Goal: Task Accomplishment & Management: Complete application form

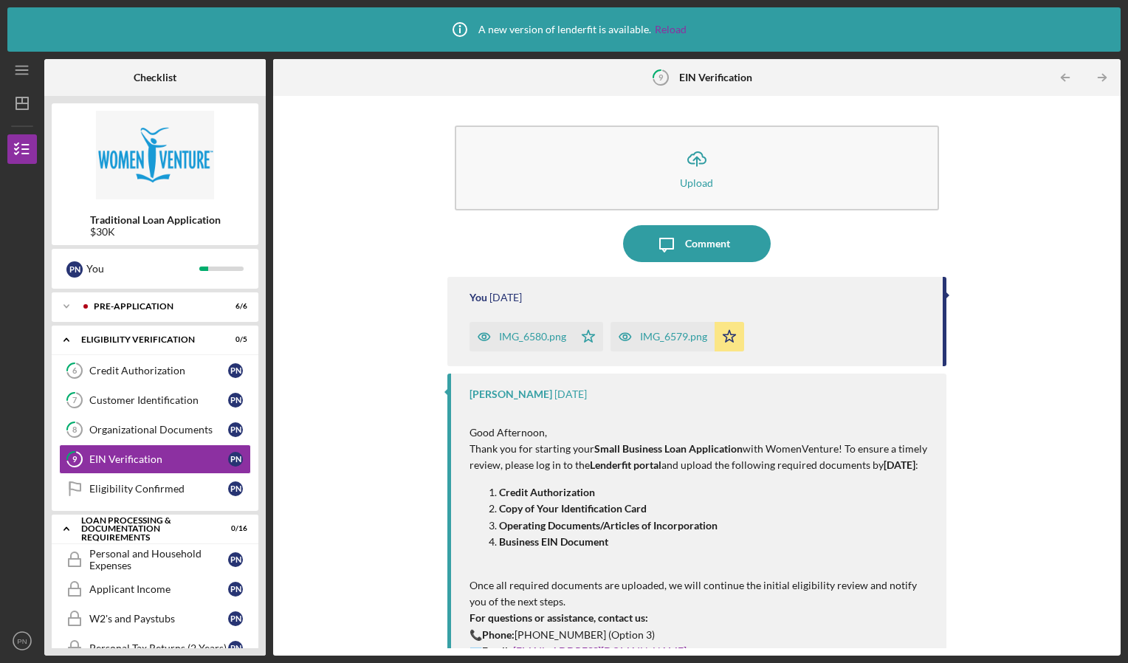
scroll to position [105, 0]
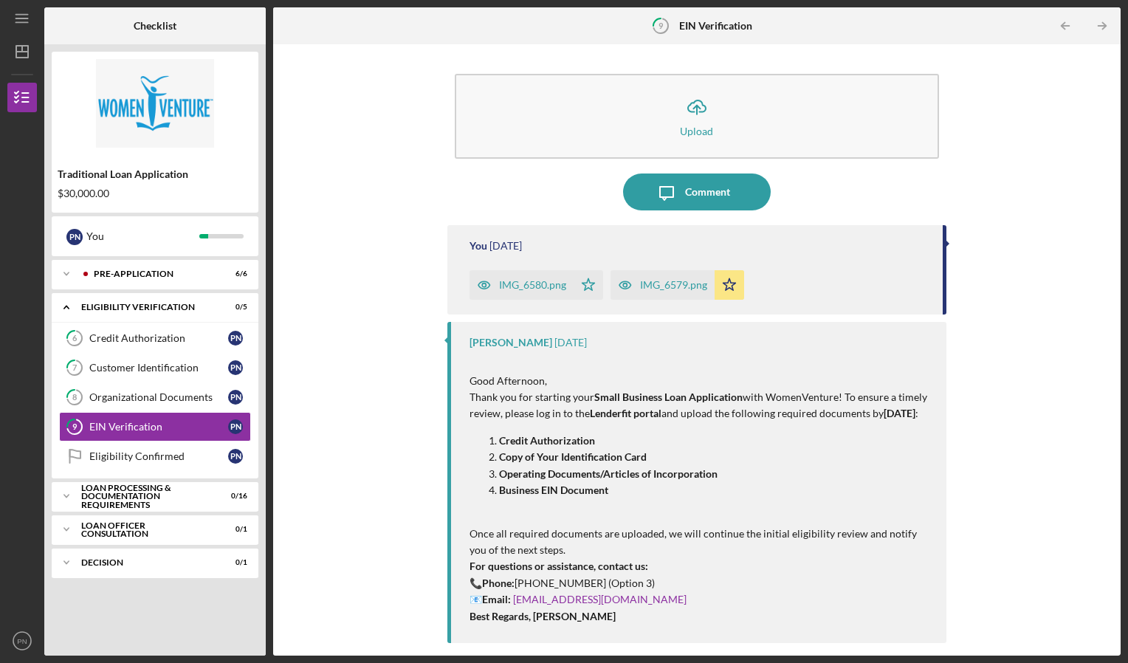
drag, startPoint x: 275, startPoint y: 432, endPoint x: 277, endPoint y: 487, distance: 54.6
click at [277, 487] on div "Icon/Upload Upload Icon/Message Comment You [DATE] IMG_6580.png Icon/Star IMG_6…" at bounding box center [696, 349] width 847 height 611
drag, startPoint x: 277, startPoint y: 487, endPoint x: 343, endPoint y: 495, distance: 66.9
click at [343, 495] on div "Icon/Upload Upload Icon/Message Comment You 6 days ago IMG_6580.png Icon/Star I…" at bounding box center [696, 350] width 832 height 596
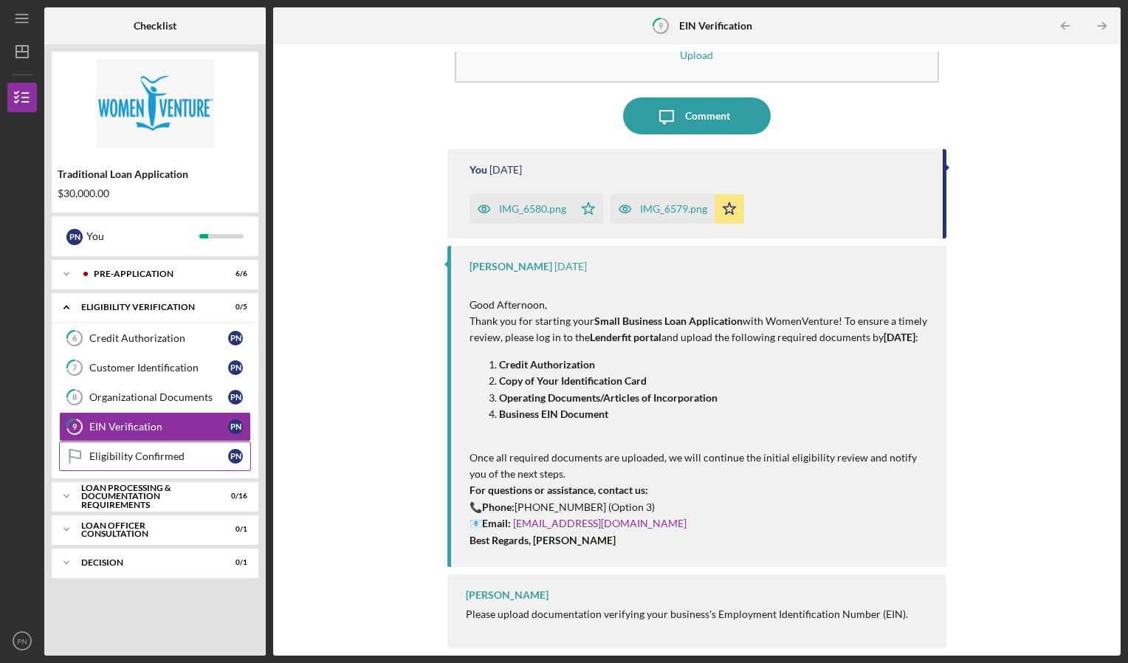
click at [218, 452] on div "Eligibility Confirmed" at bounding box center [158, 456] width 139 height 12
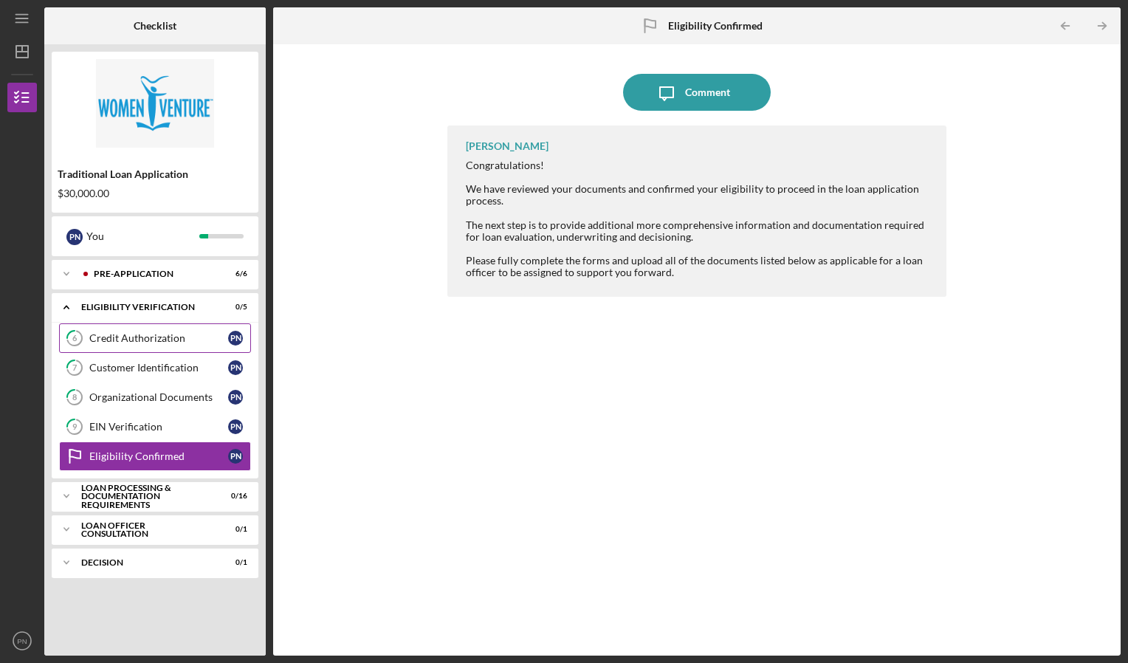
click at [186, 345] on link "6 Credit Authorization P N" at bounding box center [155, 338] width 192 height 30
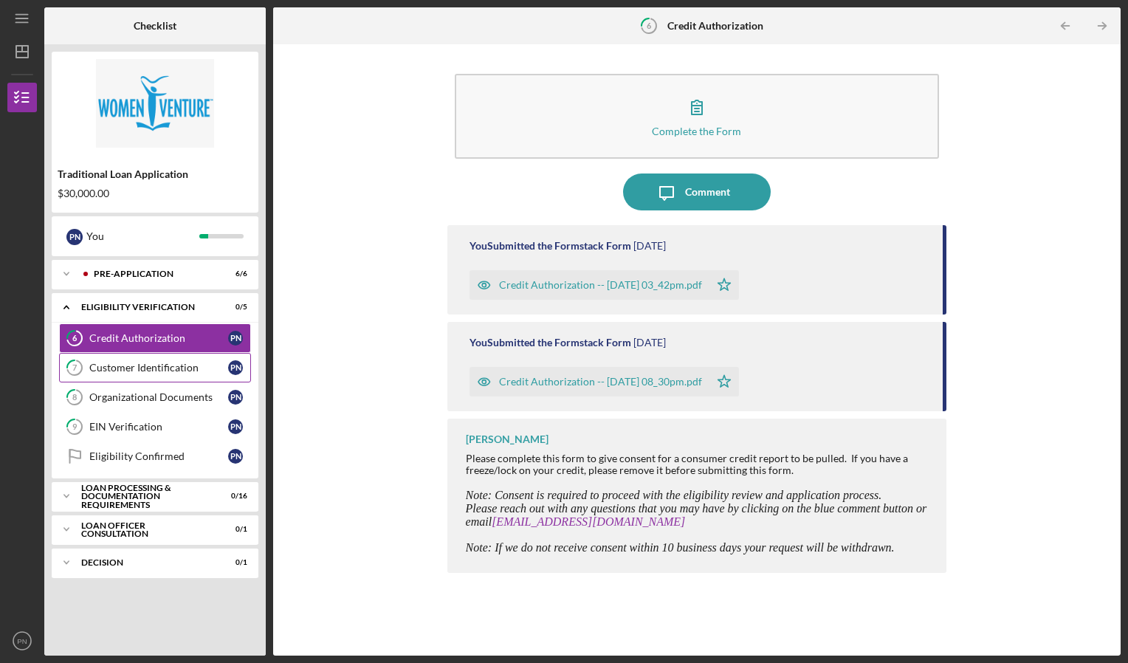
click at [187, 365] on div "Customer Identification" at bounding box center [158, 368] width 139 height 12
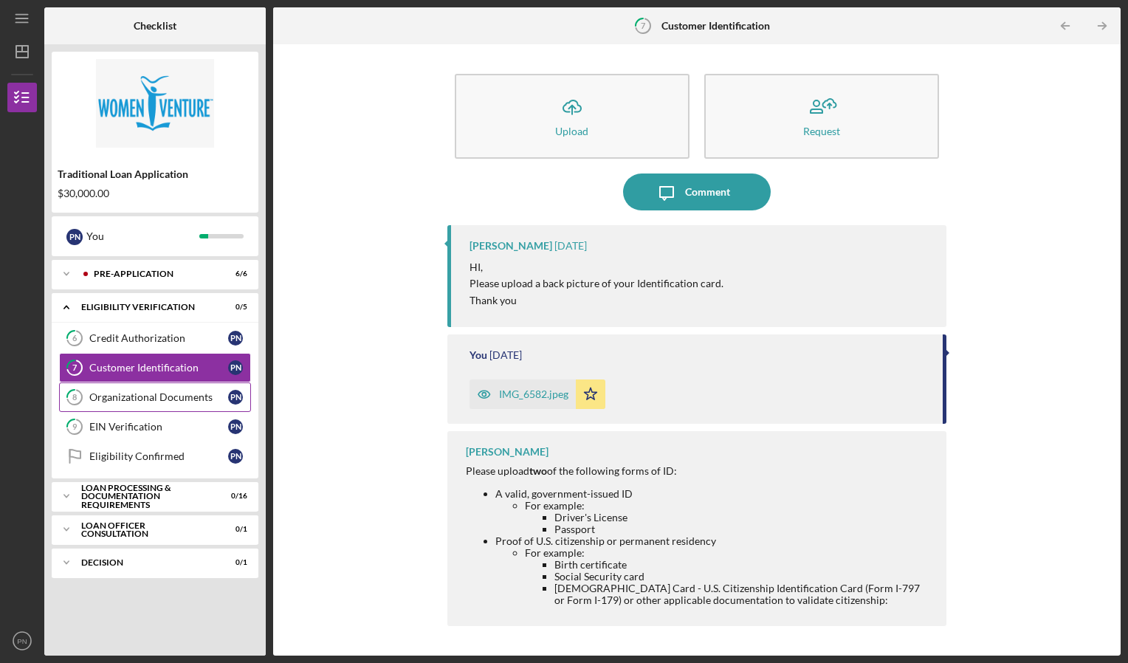
click at [185, 398] on div "Organizational Documents" at bounding box center [158, 397] width 139 height 12
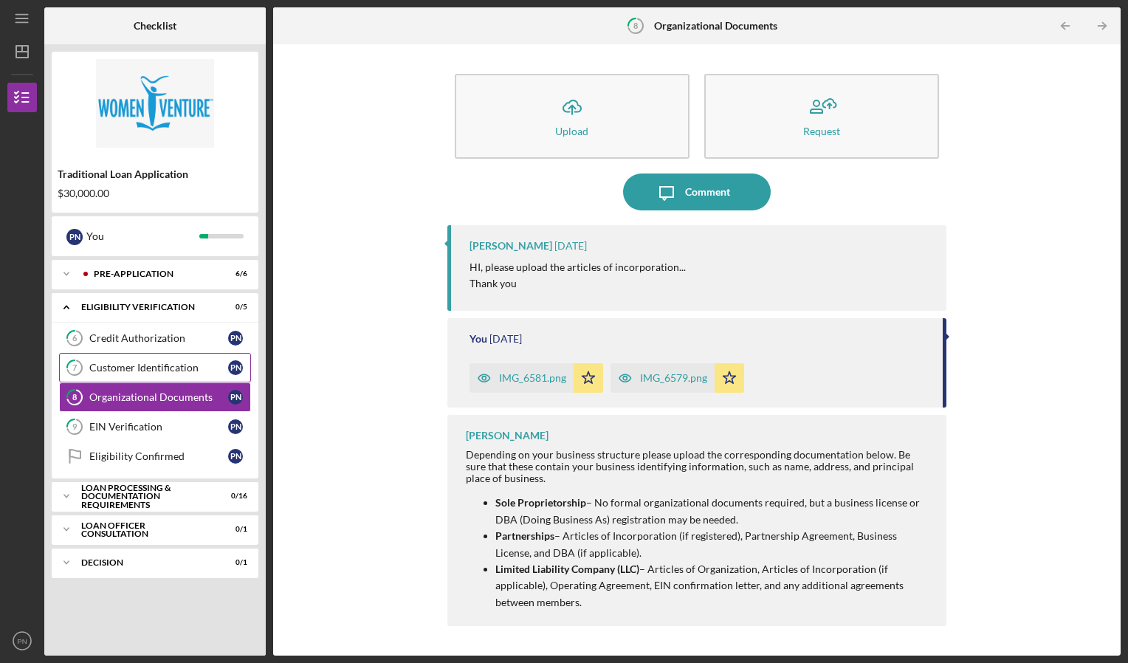
click at [185, 377] on link "7 Customer Identification P N" at bounding box center [155, 368] width 192 height 30
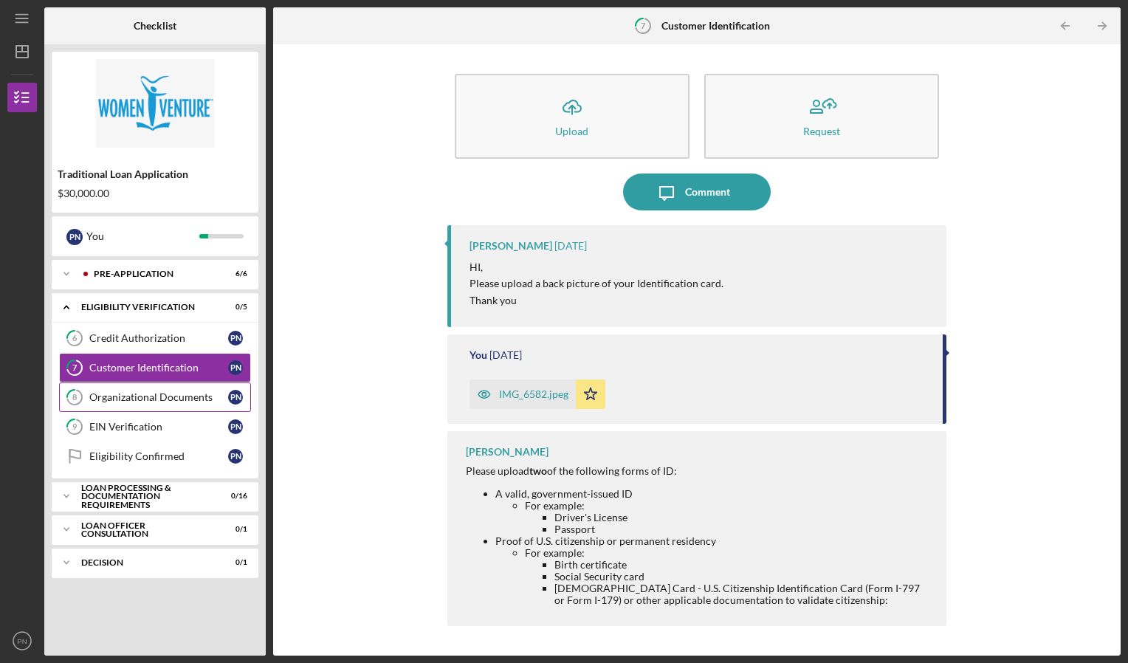
click at [149, 387] on link "8 Organizational Documents P N" at bounding box center [155, 397] width 192 height 30
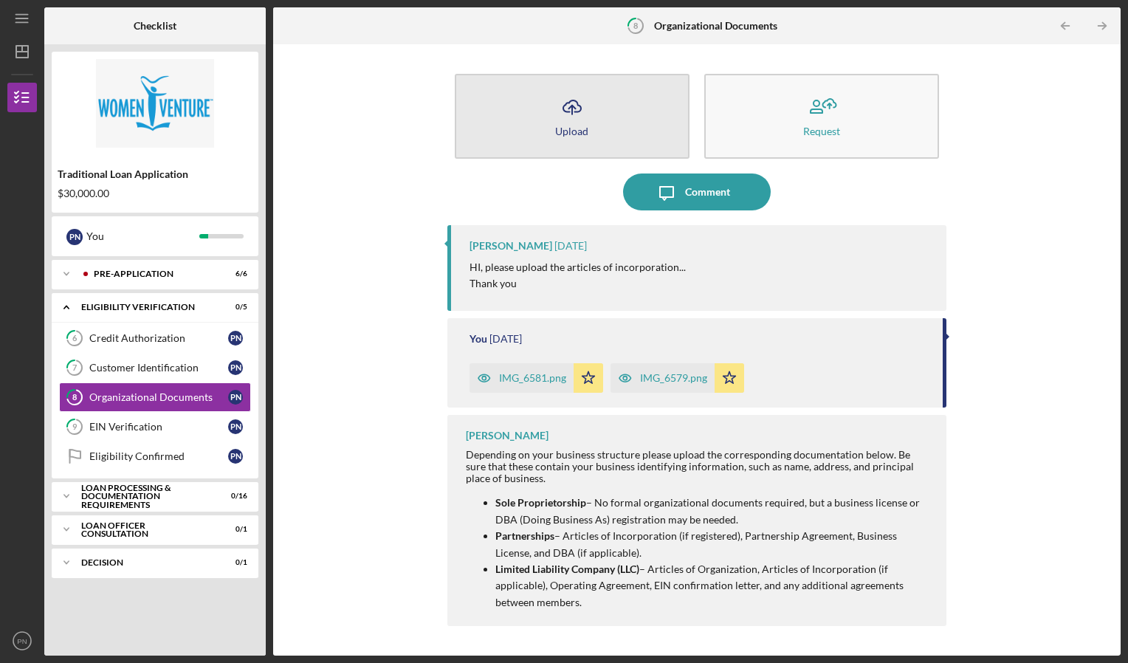
click at [596, 120] on button "Icon/Upload Upload" at bounding box center [572, 116] width 235 height 85
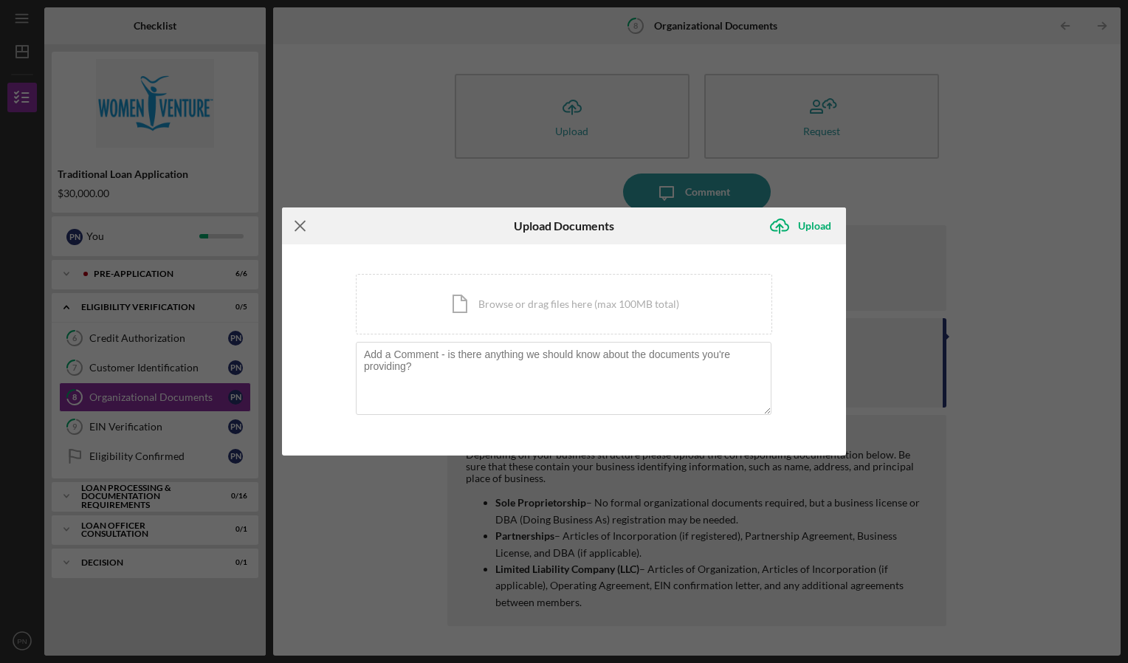
click at [303, 238] on icon "Icon/Menu Close" at bounding box center [300, 225] width 37 height 37
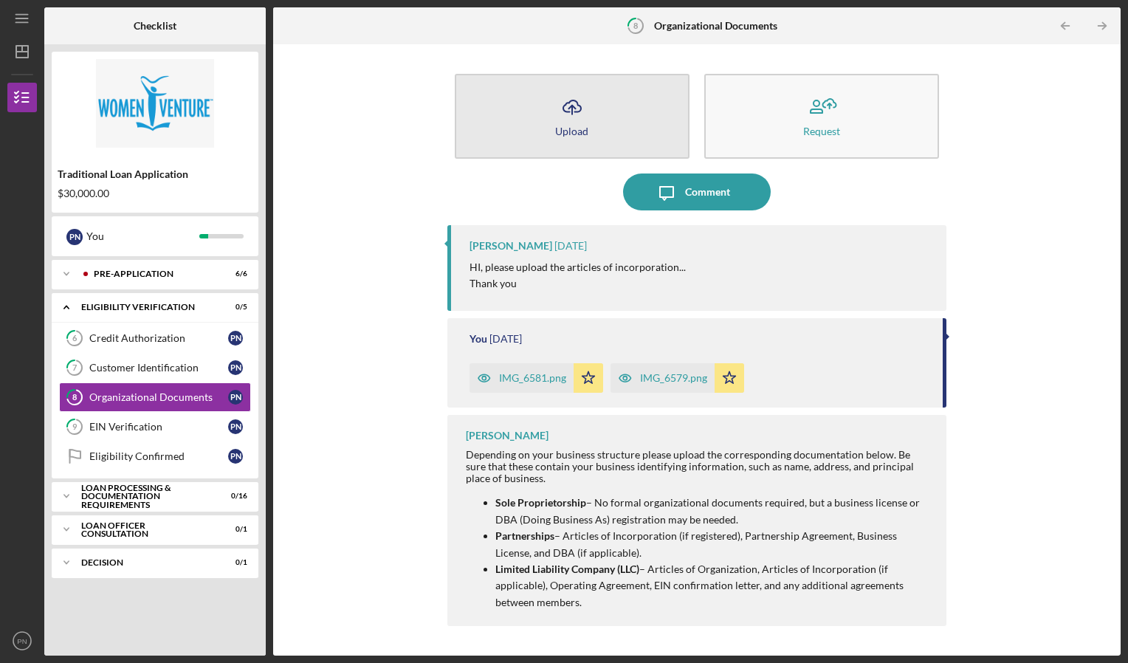
click at [607, 108] on button "Icon/Upload Upload" at bounding box center [572, 116] width 235 height 85
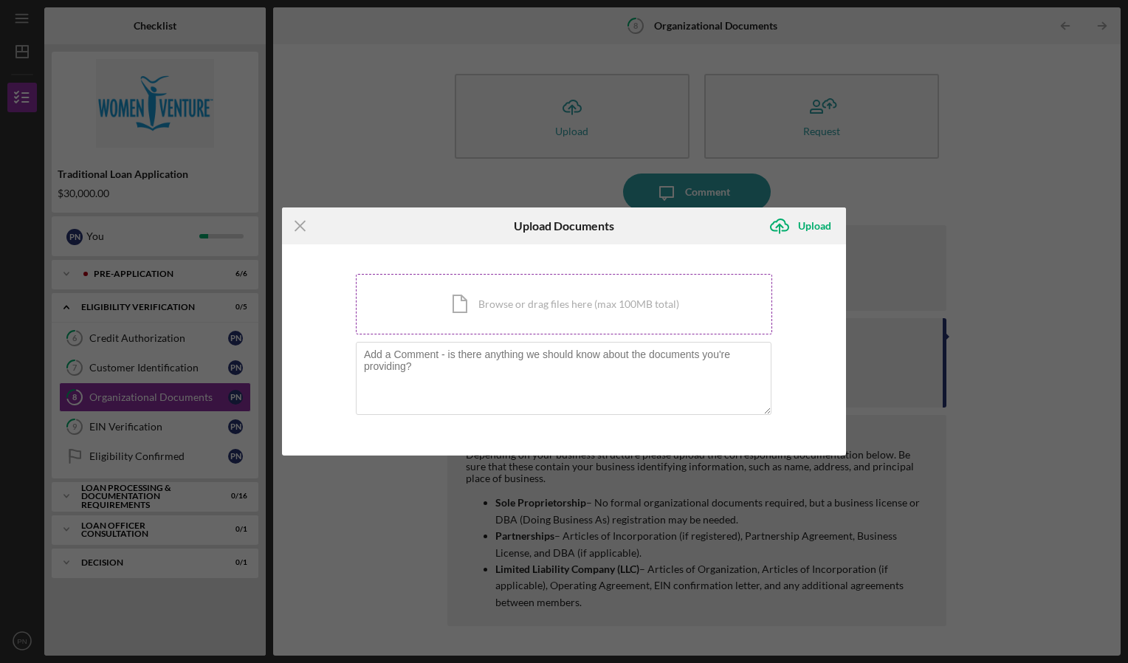
click at [535, 311] on div "Icon/Document Browse or drag files here (max 100MB total) Tap to choose files o…" at bounding box center [564, 304] width 416 height 61
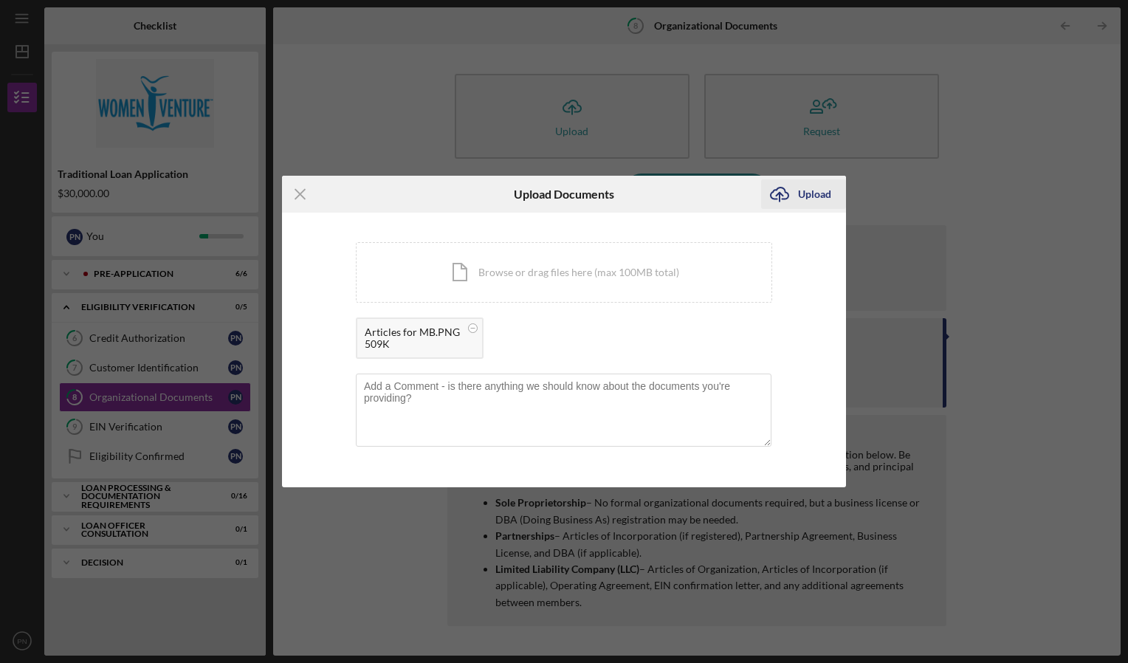
click at [816, 198] on div "Upload" at bounding box center [814, 194] width 33 height 30
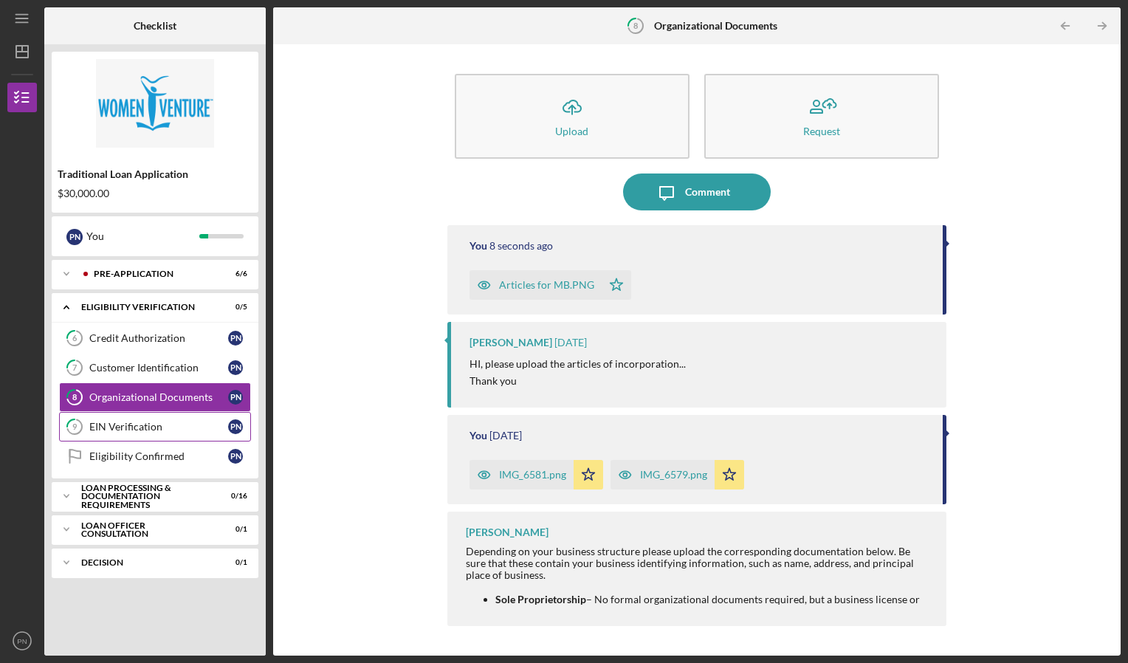
click at [173, 439] on link "9 EIN Verification P N" at bounding box center [155, 427] width 192 height 30
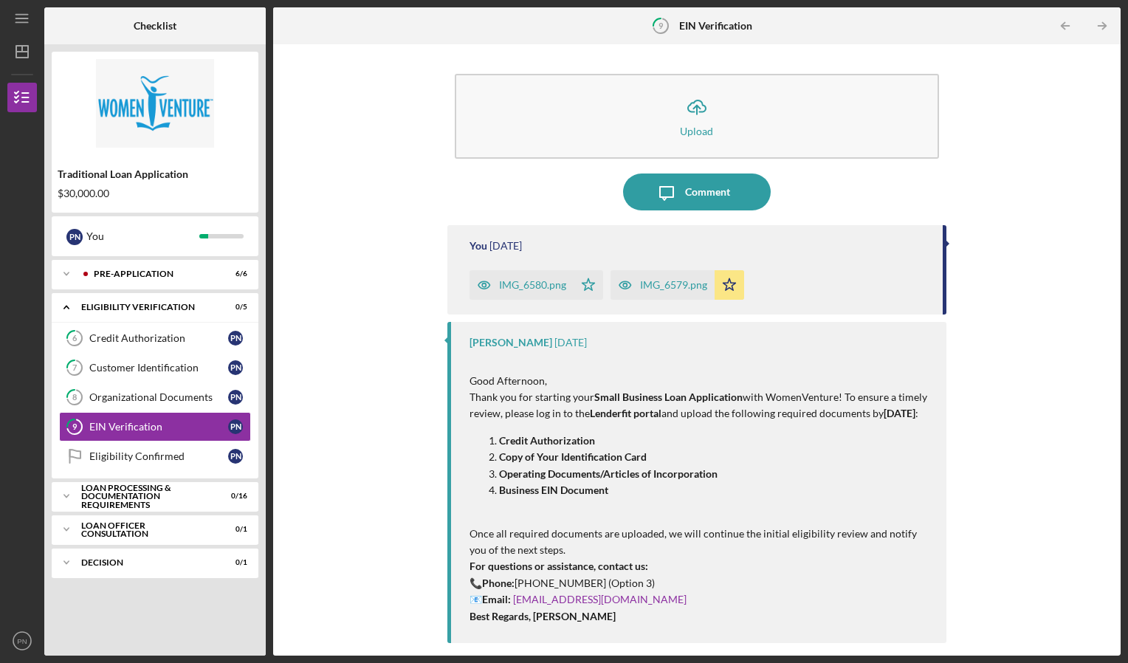
click at [1127, 275] on html "Icon/Menu 9 EIN Verification Checklist Traditional Loan Application $30,000.00 …" at bounding box center [564, 331] width 1128 height 663
drag, startPoint x: 1127, startPoint y: 282, endPoint x: 1130, endPoint y: 359, distance: 76.8
click at [1127, 359] on html "Icon/Menu 9 EIN Verification Checklist Traditional Loan Application $30,000.00 …" at bounding box center [564, 331] width 1128 height 663
drag, startPoint x: 1130, startPoint y: 359, endPoint x: 1087, endPoint y: 454, distance: 104.4
click at [1087, 454] on div "Icon/Upload Upload Icon/Message Comment You 6 days ago IMG_6580.png Icon/Star I…" at bounding box center [696, 350] width 832 height 596
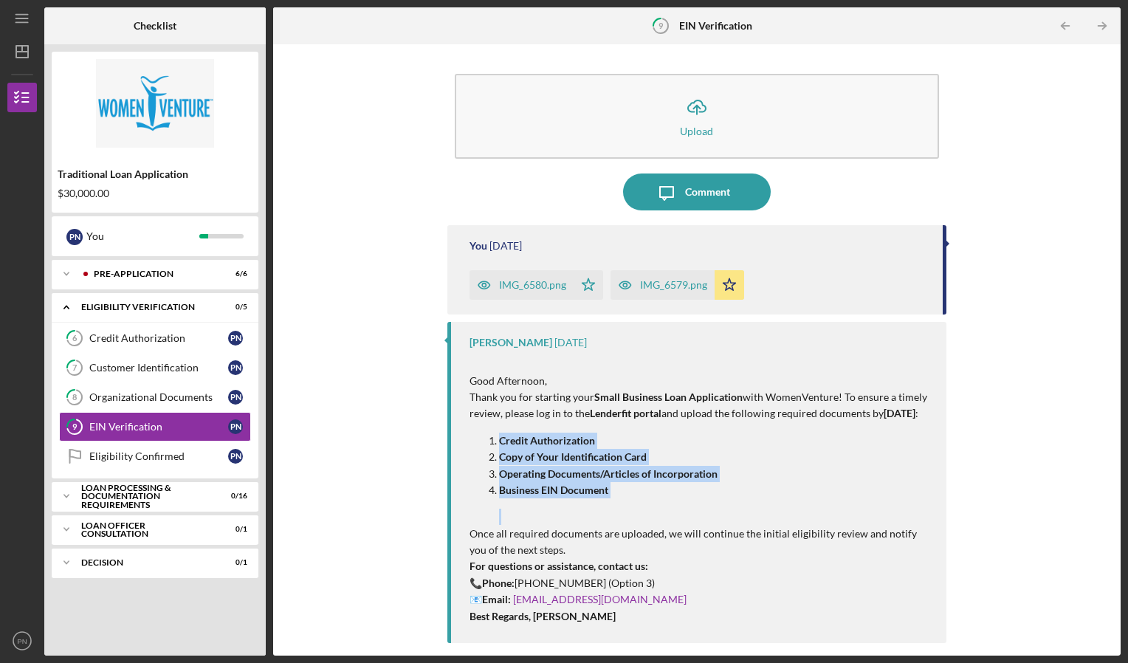
drag, startPoint x: 1121, startPoint y: 429, endPoint x: 1125, endPoint y: 519, distance: 90.1
click at [1125, 519] on div "Icon/Menu 9 EIN Verification Checklist Traditional Loan Application $30,000.00 …" at bounding box center [564, 331] width 1128 height 663
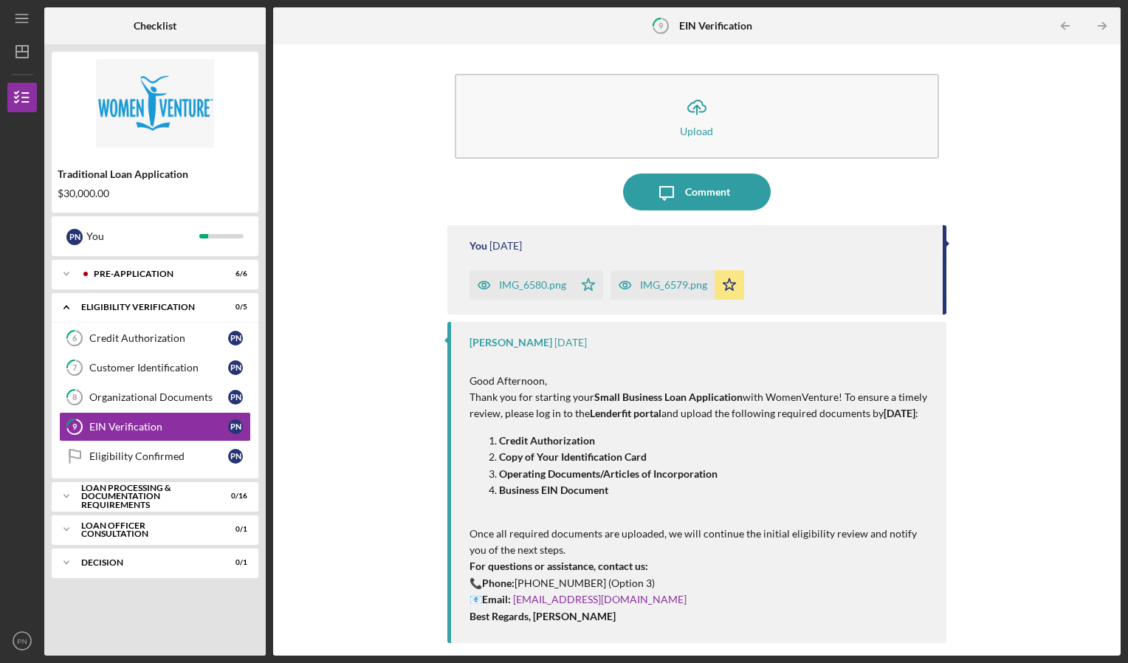
click at [1062, 243] on div "Icon/Upload Upload Icon/Message Comment You 6 days ago IMG_6580.png Icon/Star I…" at bounding box center [696, 350] width 832 height 596
click at [656, 288] on div "IMG_6579.png" at bounding box center [673, 285] width 67 height 12
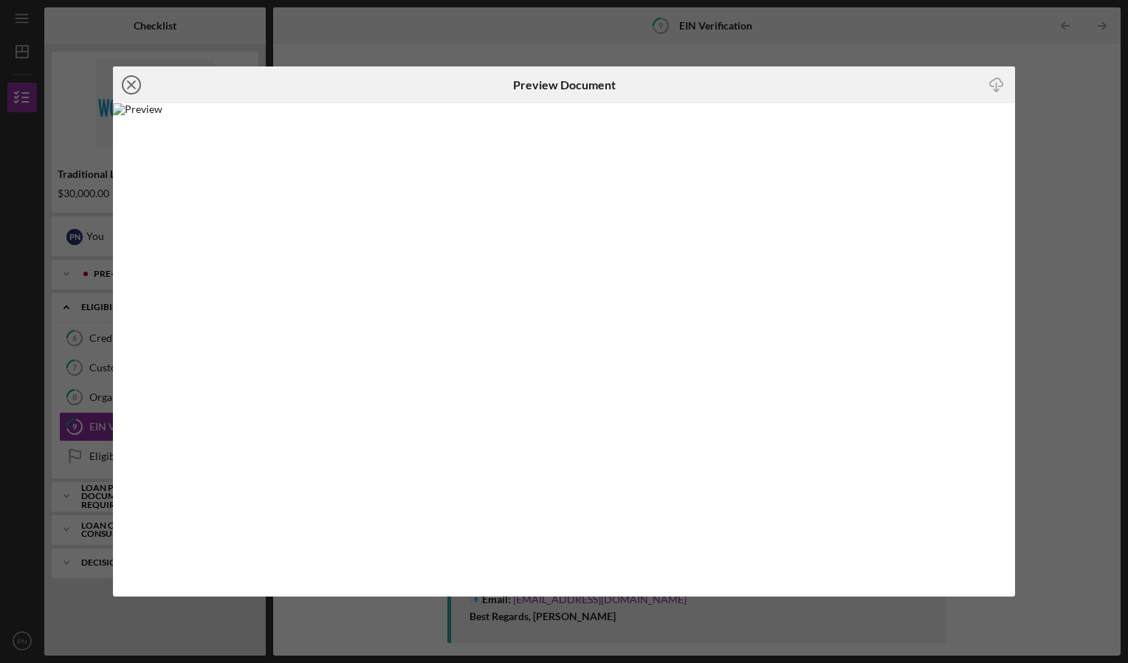
click at [122, 80] on icon "Icon/Close" at bounding box center [131, 84] width 37 height 37
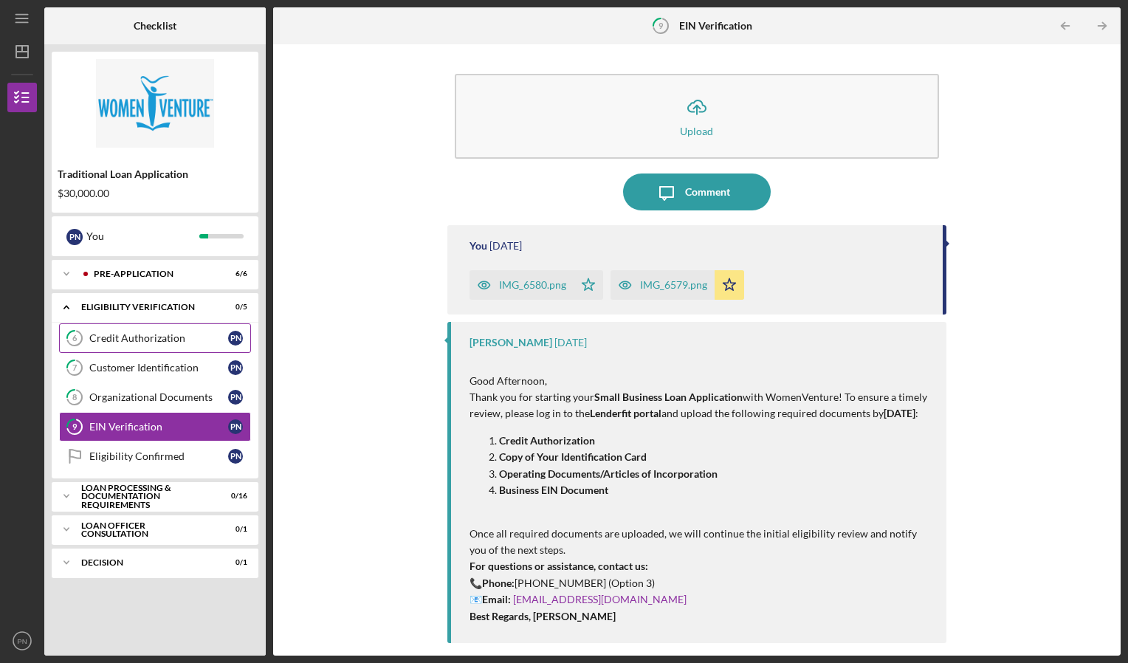
click at [179, 327] on link "6 Credit Authorization P N" at bounding box center [155, 338] width 192 height 30
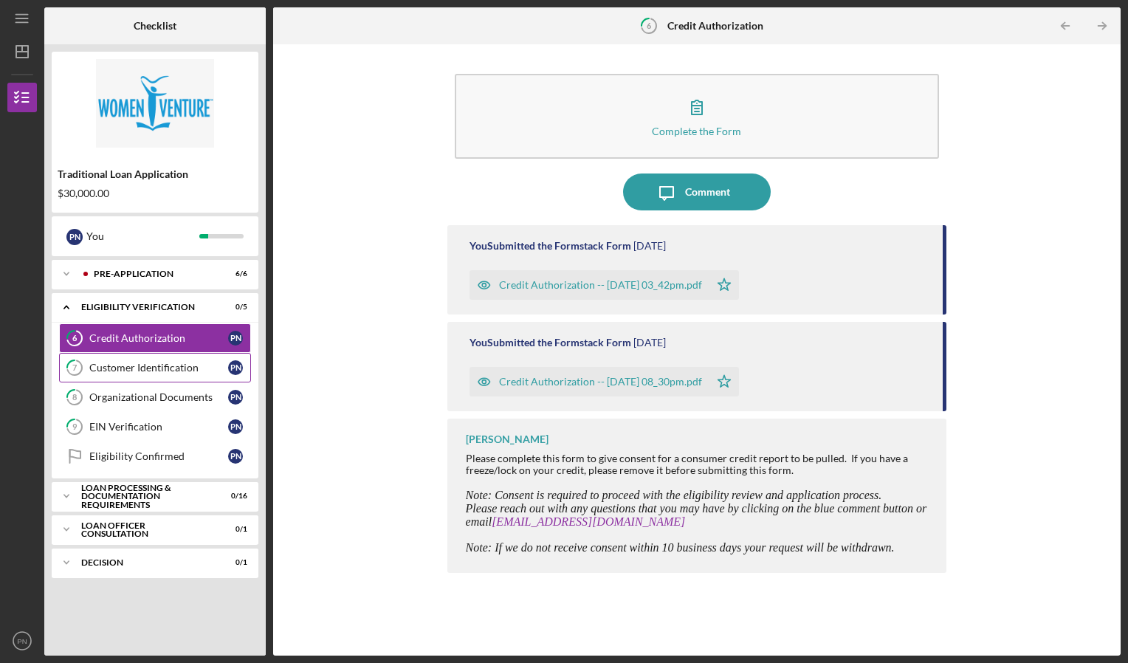
click at [142, 359] on link "7 Customer Identification P N" at bounding box center [155, 368] width 192 height 30
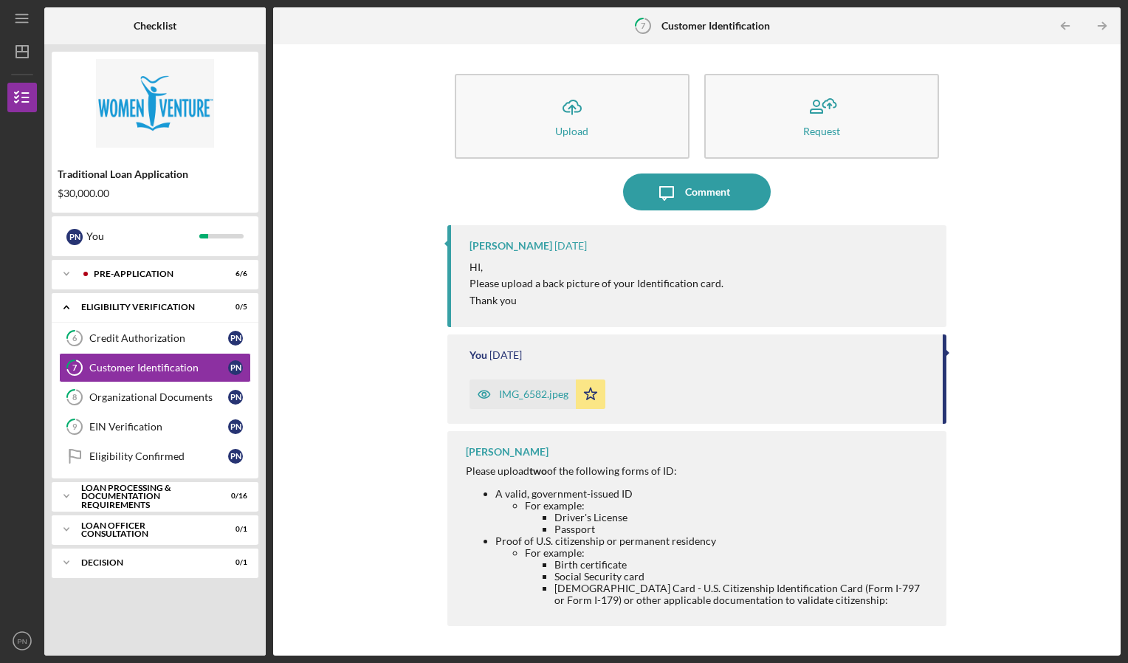
click at [511, 378] on div "IMG_6582.jpeg Icon/Star" at bounding box center [540, 390] width 143 height 37
click at [515, 407] on div "IMG_6582.jpeg" at bounding box center [522, 394] width 106 height 30
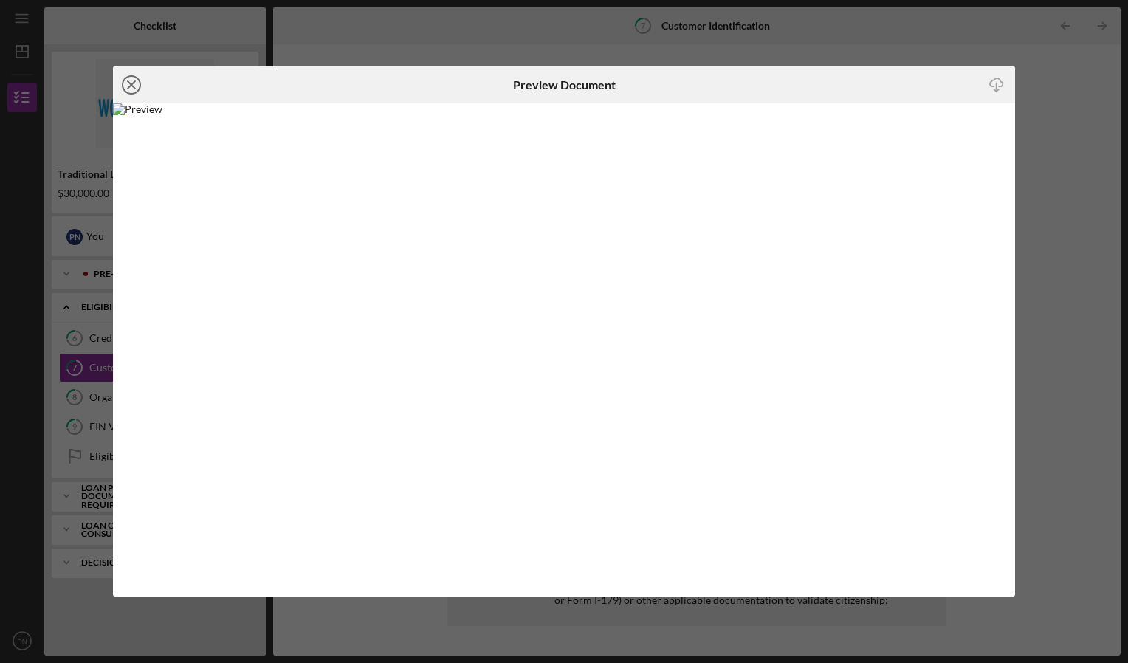
click at [126, 77] on circle at bounding box center [131, 85] width 18 height 18
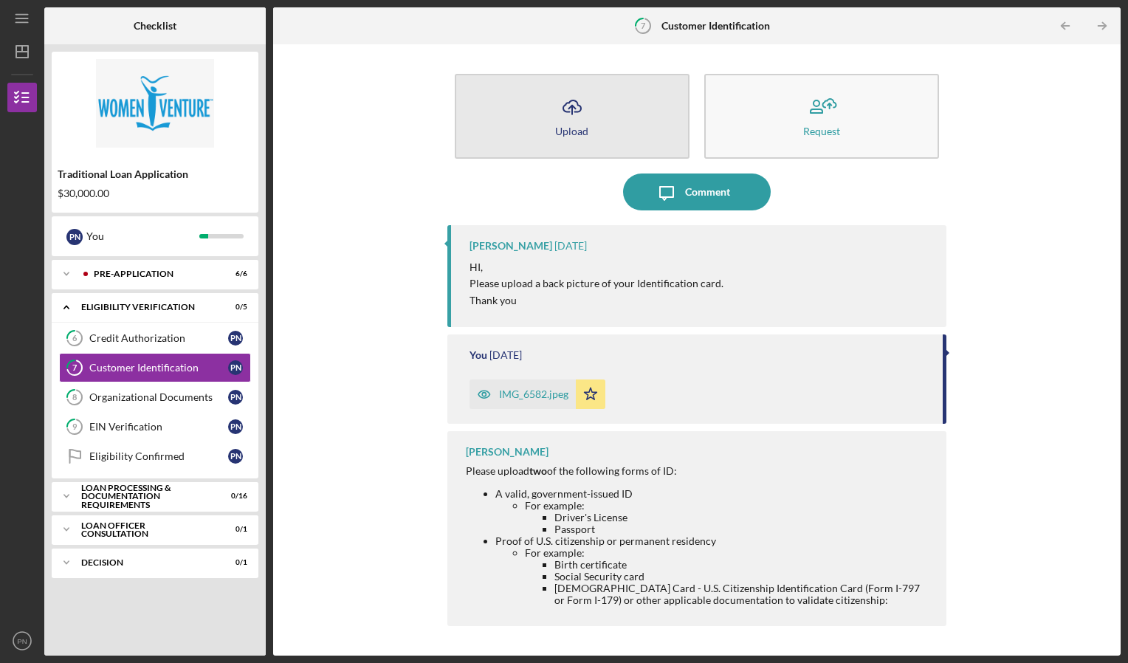
click at [545, 131] on button "Icon/Upload Upload" at bounding box center [572, 116] width 235 height 85
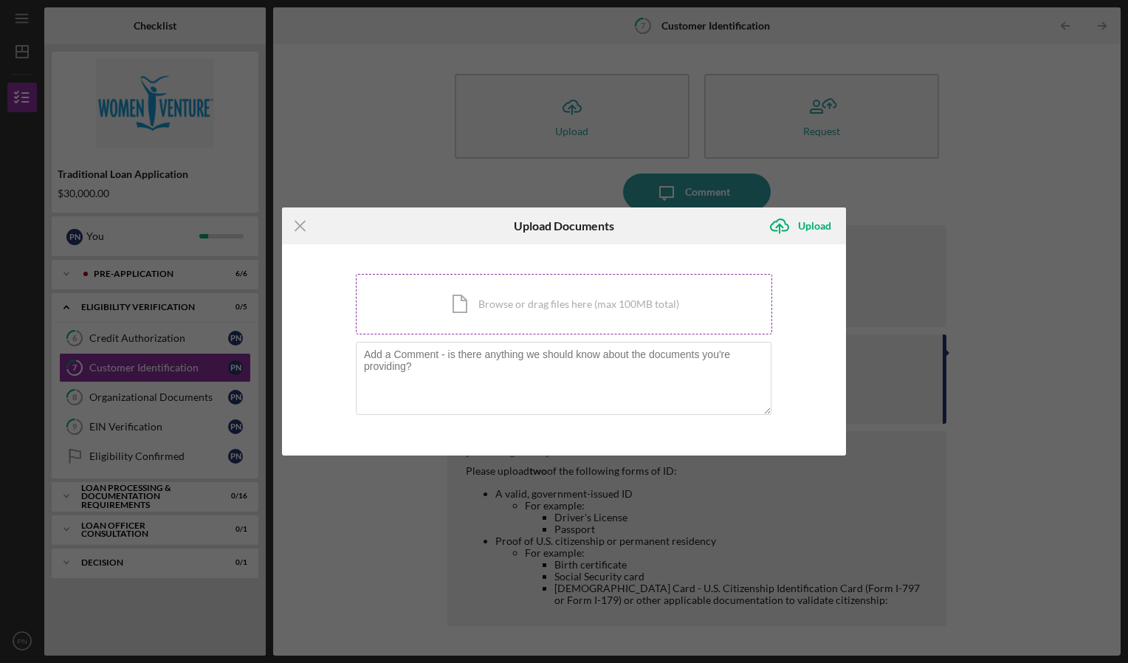
click at [522, 327] on div "Icon/Document Browse or drag files here (max 100MB total) Tap to choose files o…" at bounding box center [564, 304] width 416 height 61
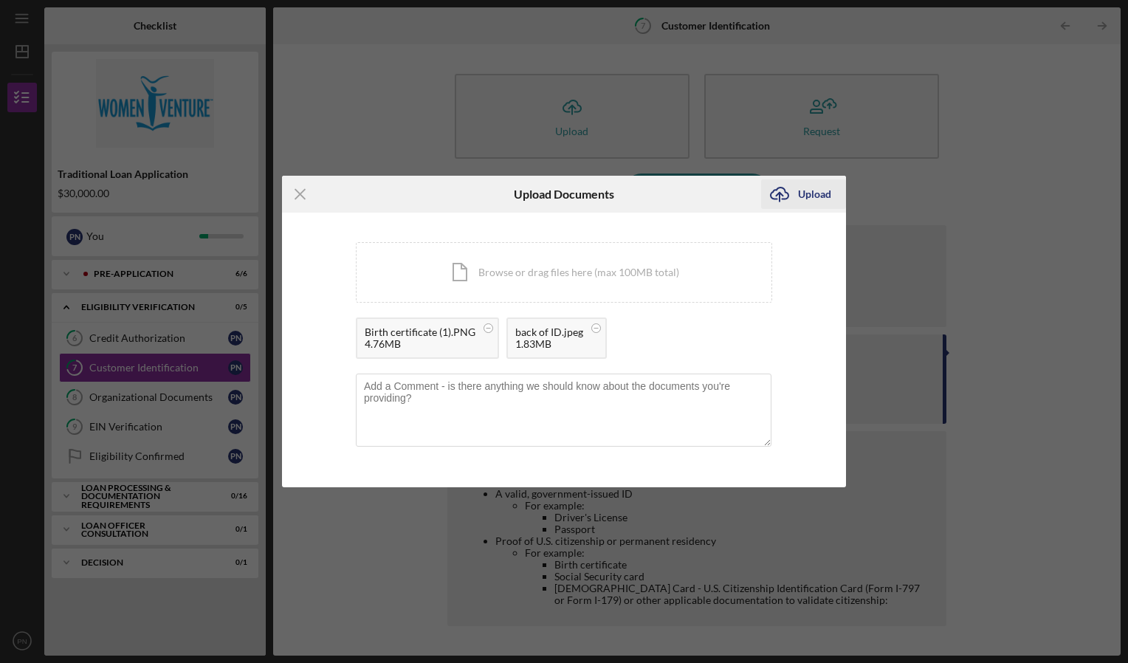
click at [799, 196] on div "Upload" at bounding box center [814, 194] width 33 height 30
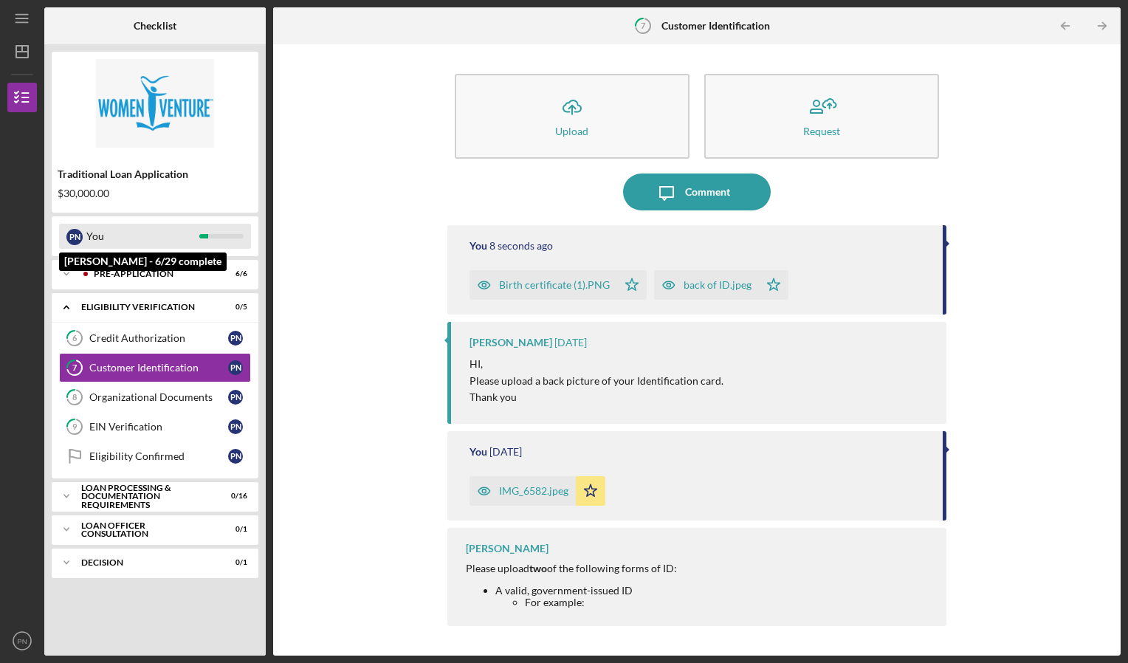
click at [197, 235] on div "You" at bounding box center [142, 236] width 113 height 25
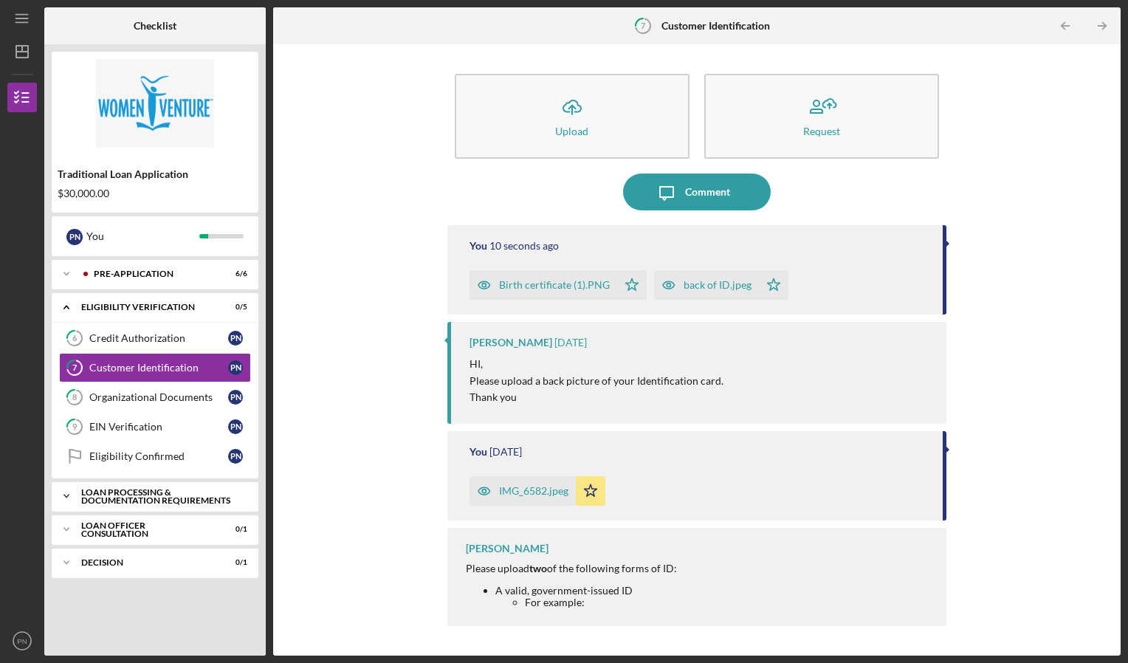
click at [146, 500] on div "Loan Processing & Documentation Requirements" at bounding box center [160, 496] width 159 height 17
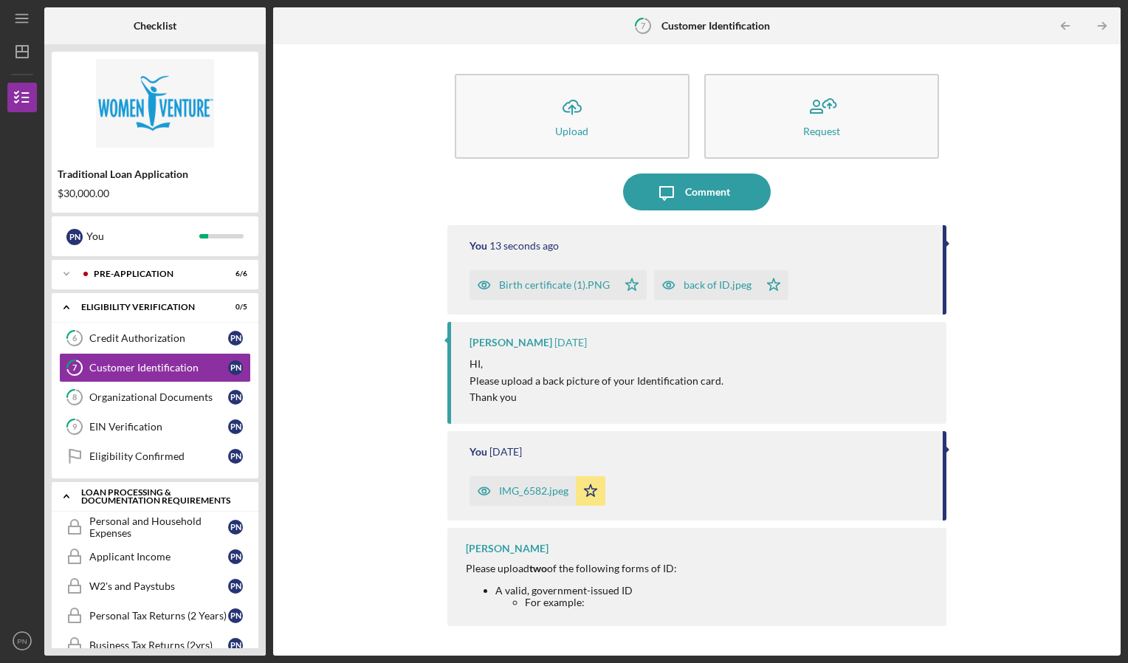
click at [68, 497] on polyline at bounding box center [66, 496] width 4 height 3
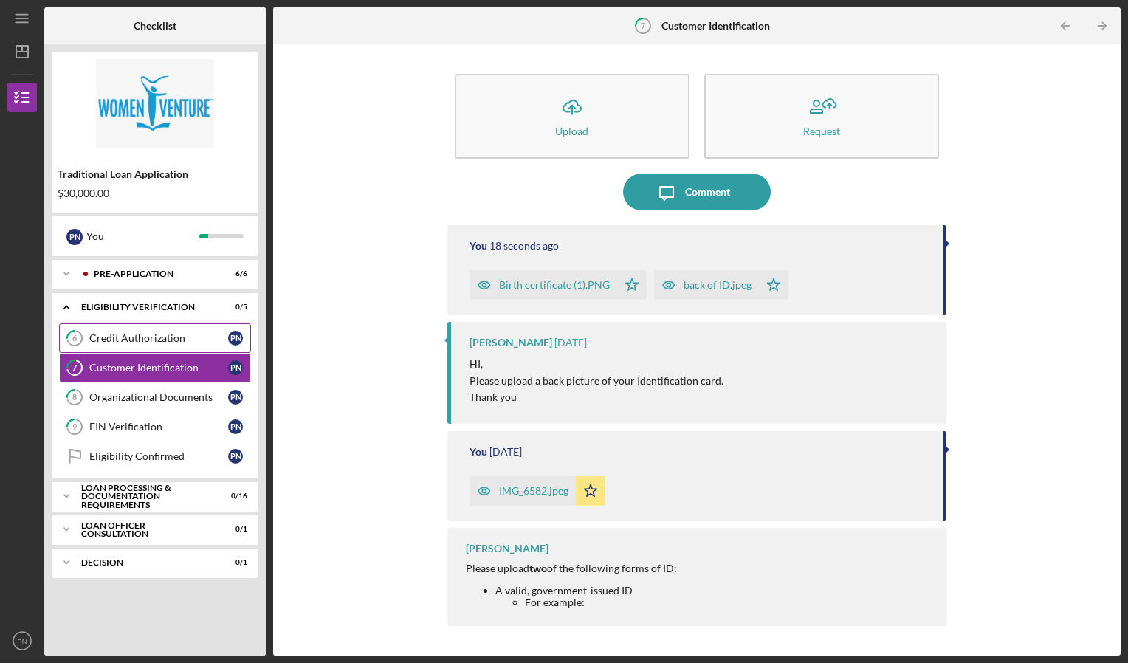
click at [159, 341] on div "Credit Authorization" at bounding box center [158, 338] width 139 height 12
